Goal: Task Accomplishment & Management: Manage account settings

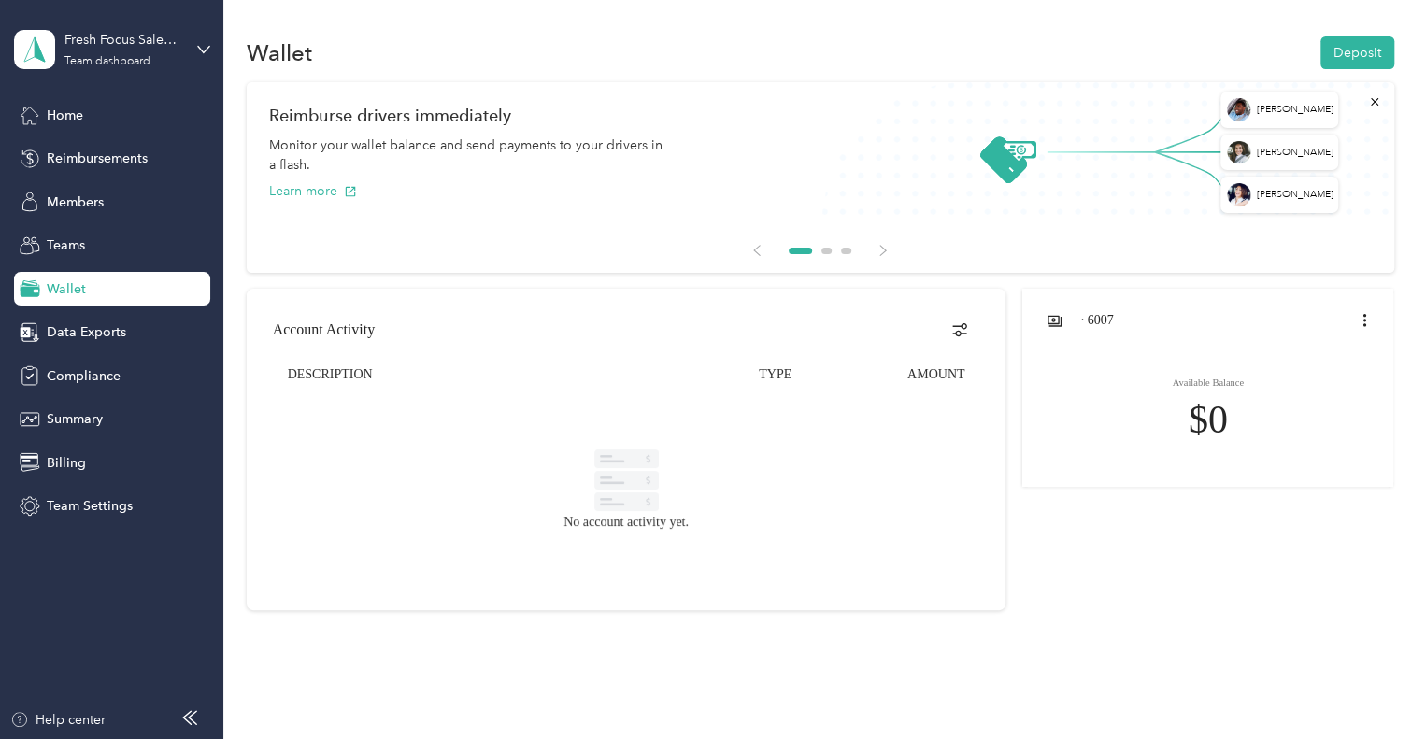
click at [81, 282] on span "Wallet" at bounding box center [66, 289] width 39 height 20
click at [1348, 50] on button "Deposit" at bounding box center [1358, 52] width 74 height 33
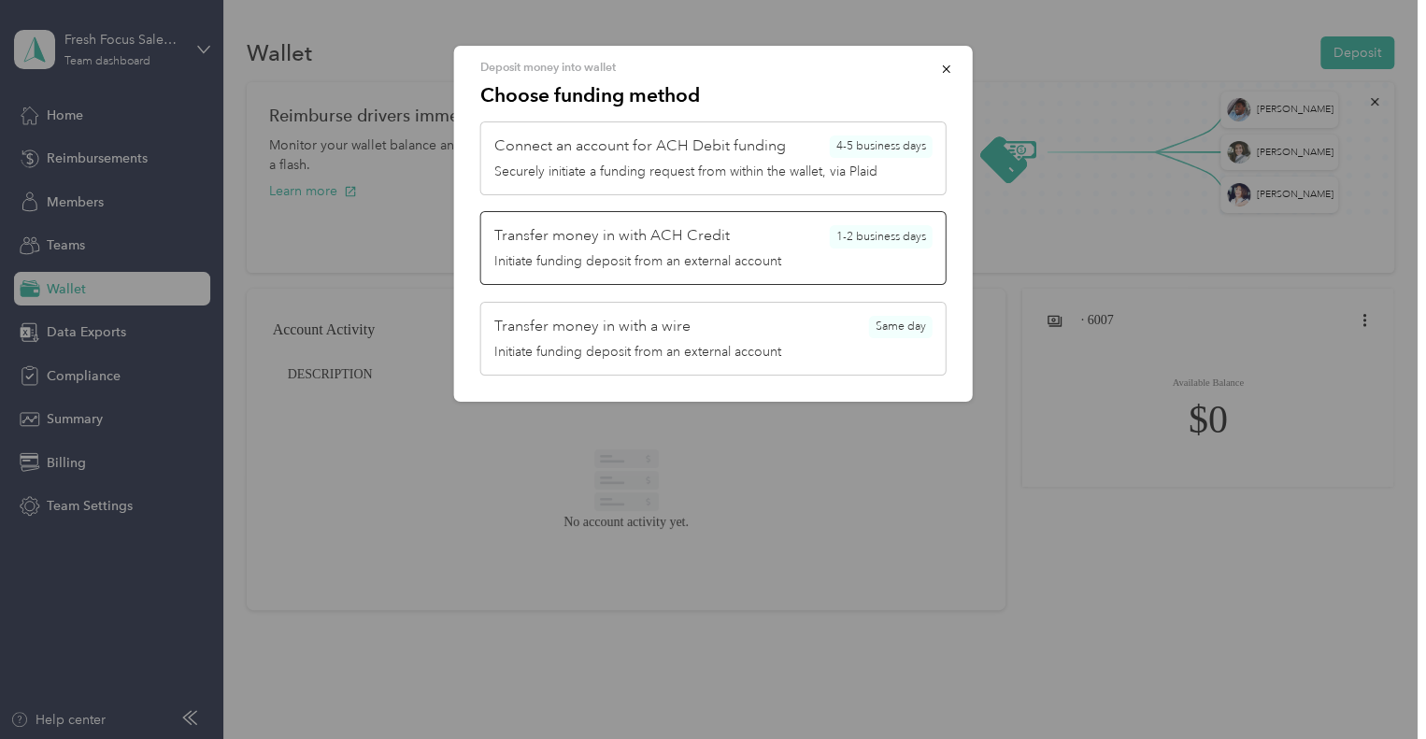
click at [683, 259] on div "Initiate funding deposit from an external account" at bounding box center [713, 261] width 438 height 20
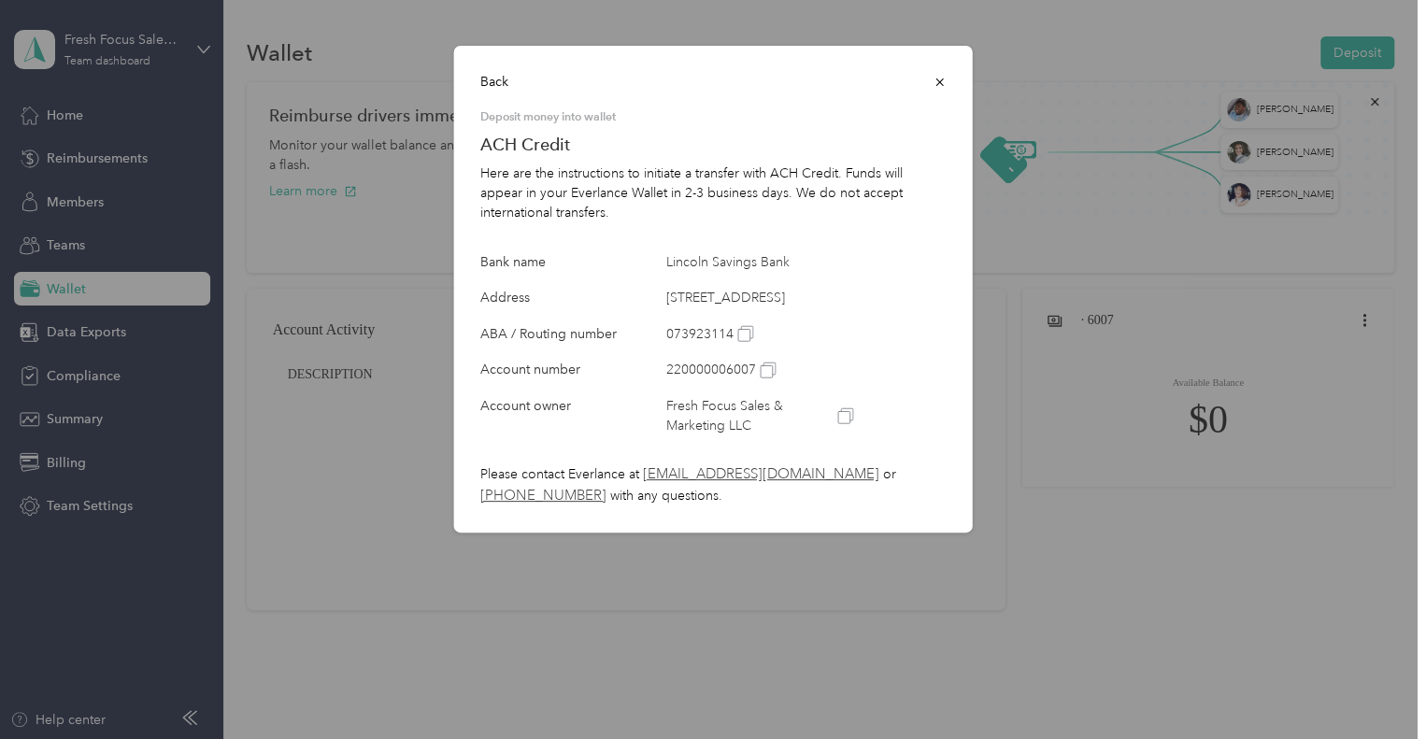
click at [946, 81] on div "Back Deposit money into wallet ACH Credit Here are the instructions to initiate…" at bounding box center [713, 289] width 519 height 487
click at [939, 83] on icon "button" at bounding box center [939, 82] width 7 height 7
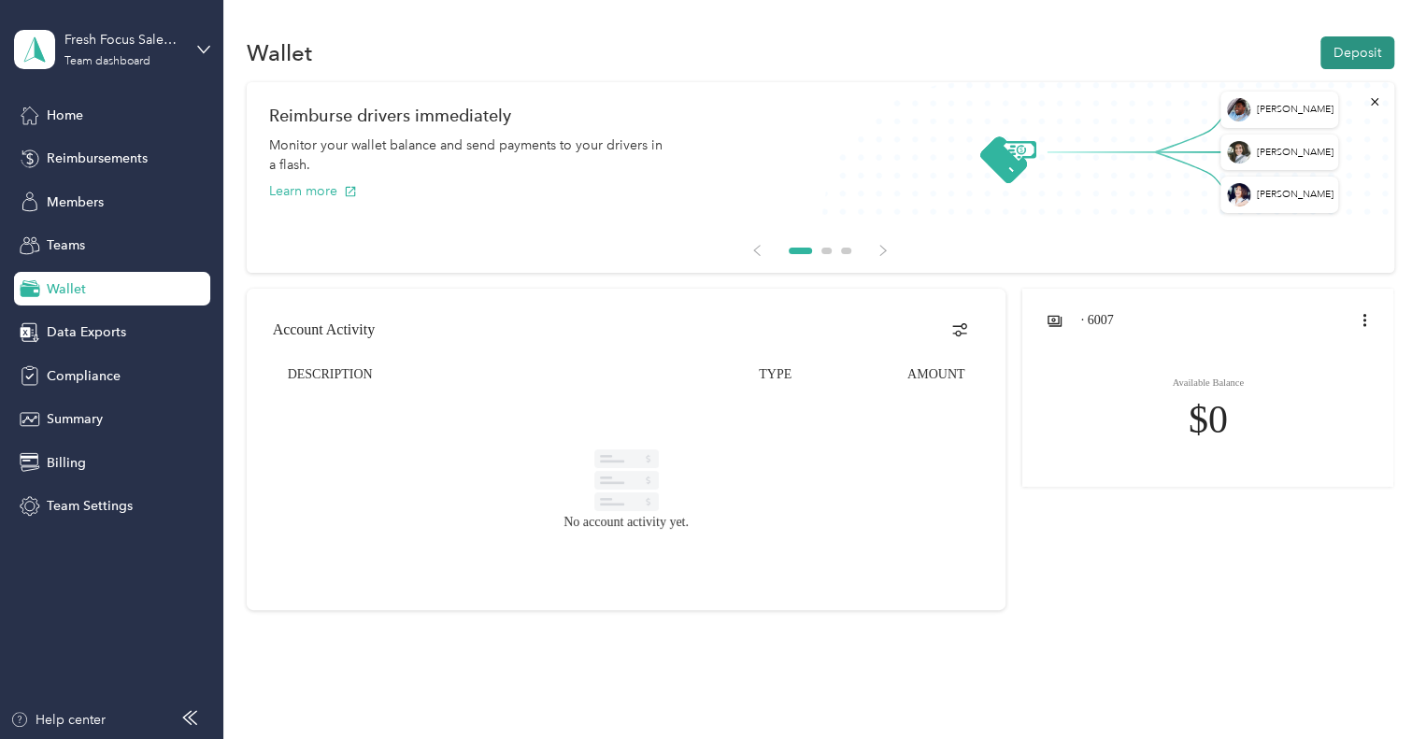
click at [1355, 44] on button "Deposit" at bounding box center [1358, 52] width 74 height 33
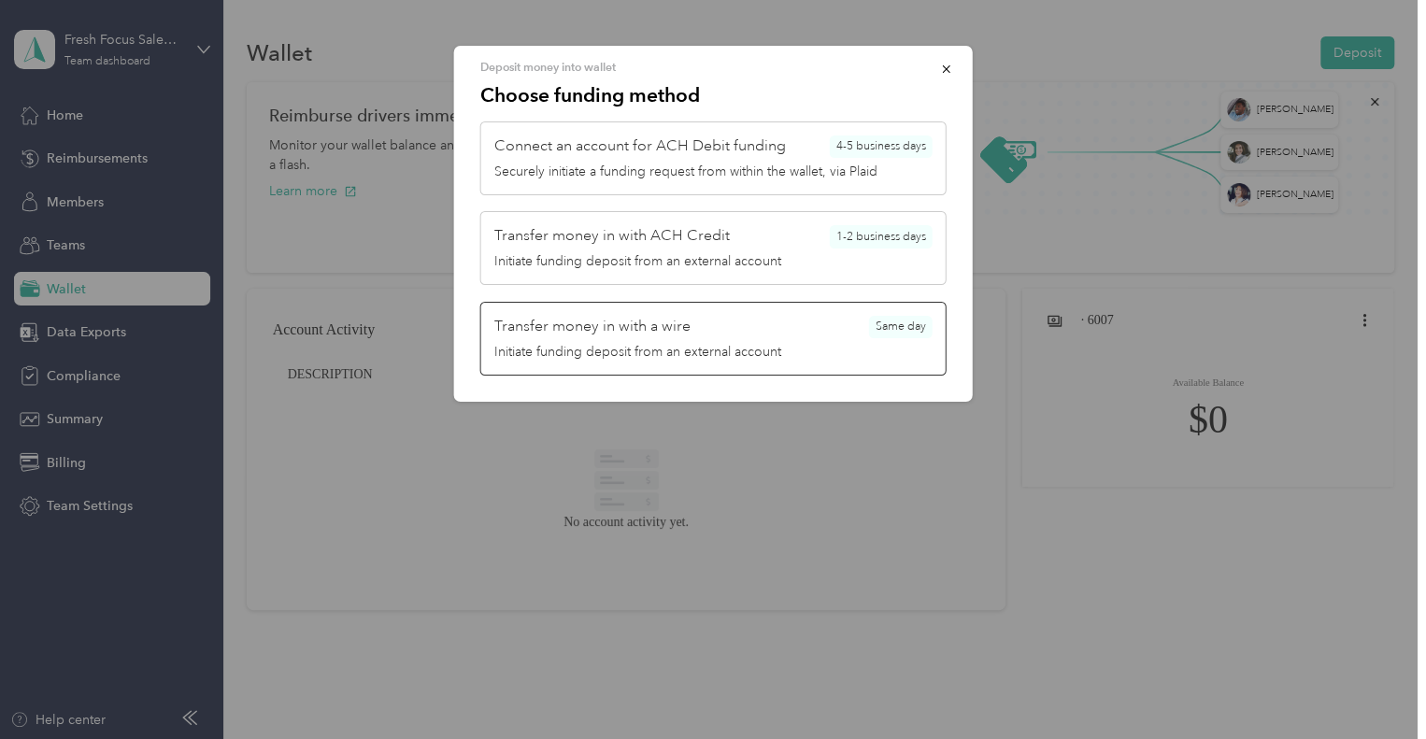
click at [761, 360] on div "Initiate funding deposit from an external account" at bounding box center [713, 352] width 438 height 20
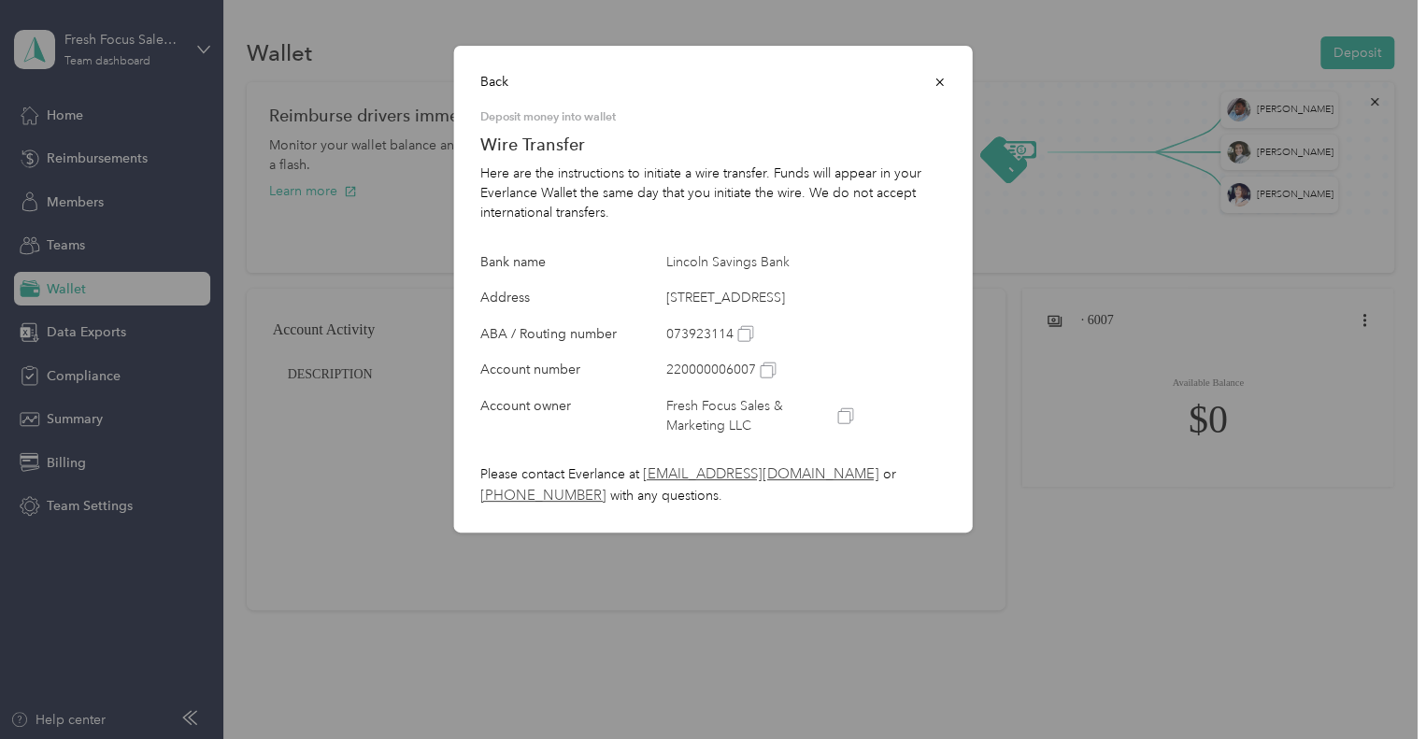
click at [941, 83] on icon "button" at bounding box center [940, 82] width 13 height 13
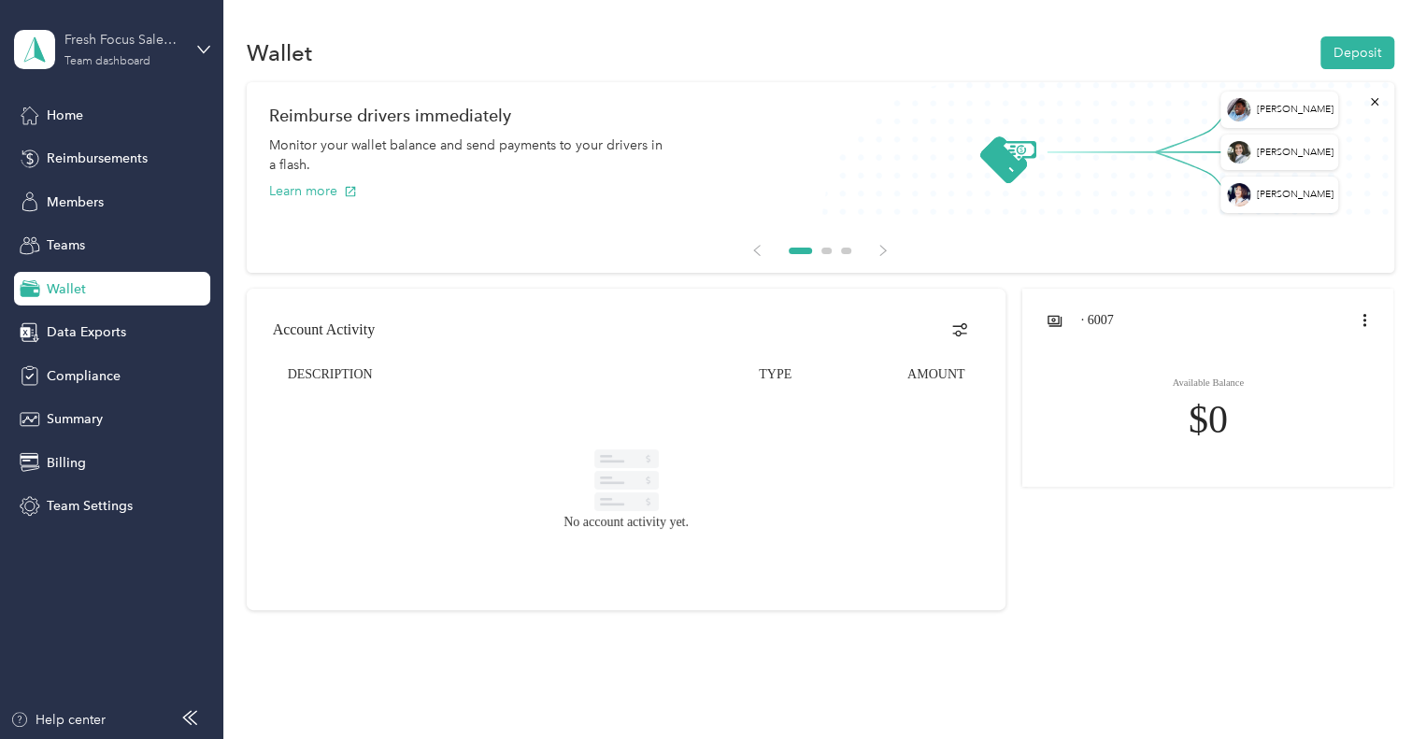
click at [136, 60] on div "Team dashboard" at bounding box center [107, 61] width 86 height 11
click at [100, 203] on div "Personal dashboard" at bounding box center [89, 194] width 118 height 20
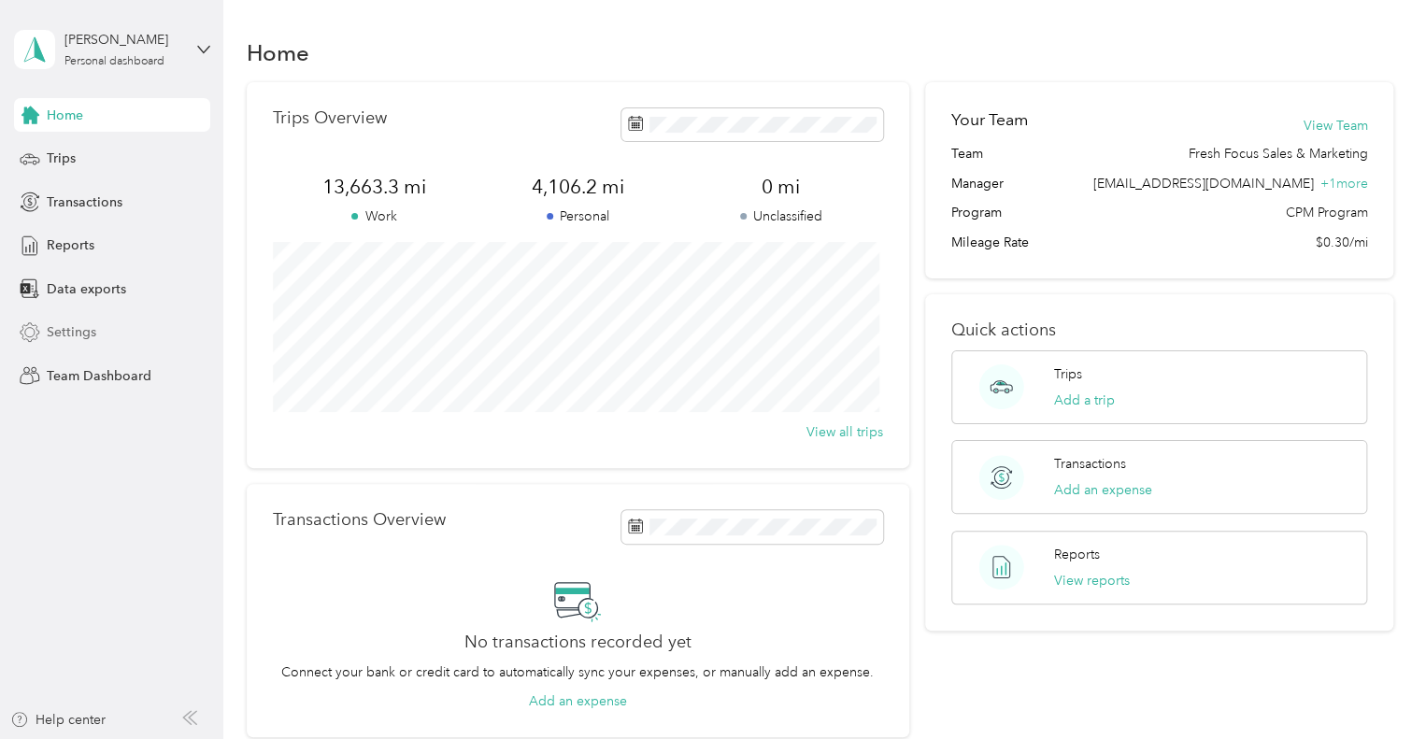
click at [80, 333] on span "Settings" at bounding box center [72, 332] width 50 height 20
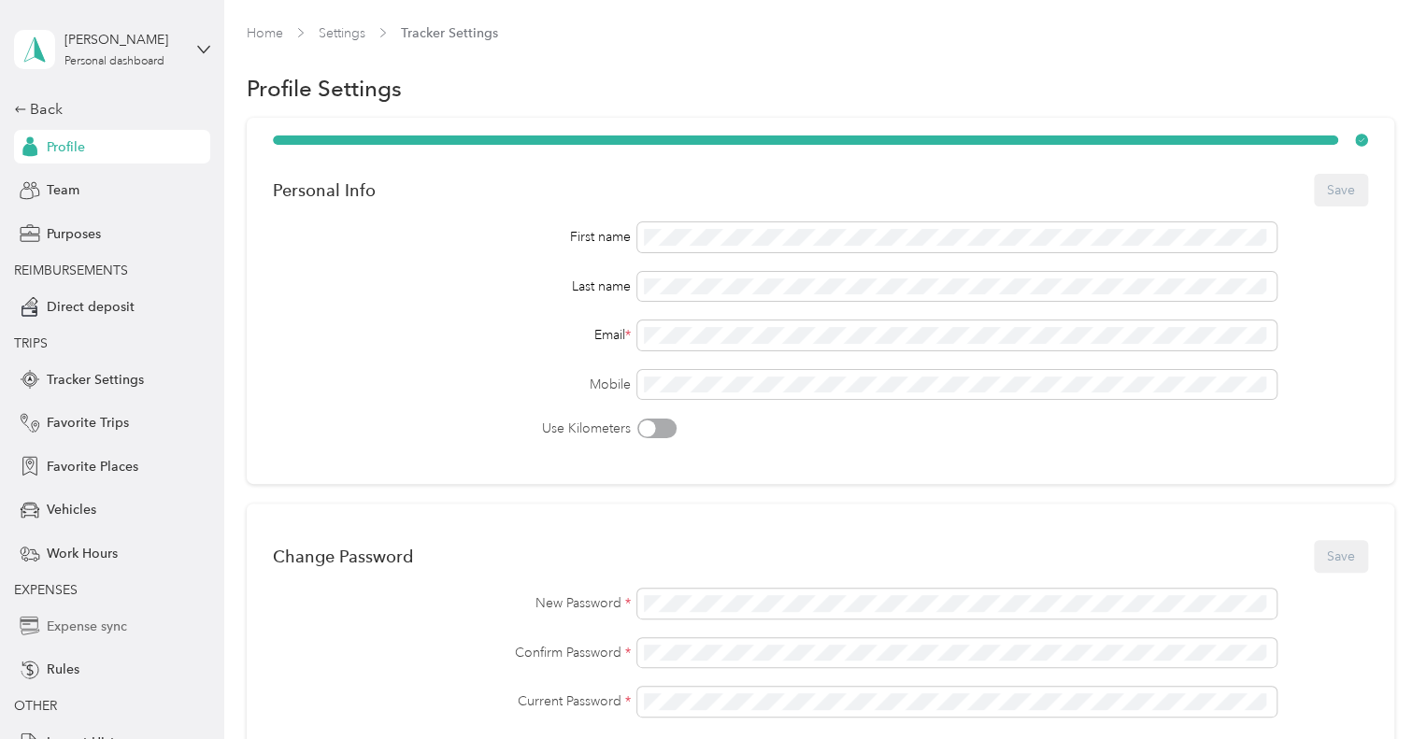
scroll to position [52, 0]
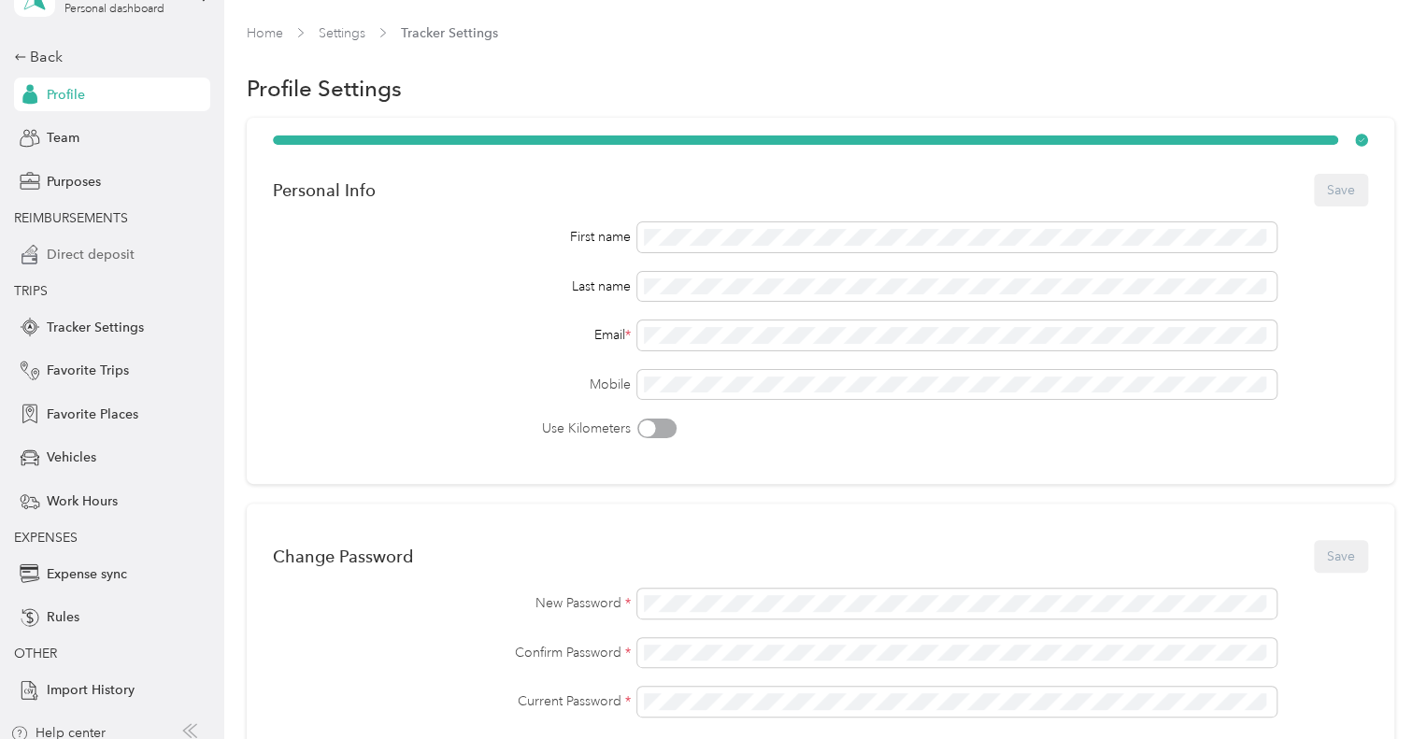
click at [91, 257] on span "Direct deposit" at bounding box center [91, 255] width 88 height 20
